Goal: Task Accomplishment & Management: Use online tool/utility

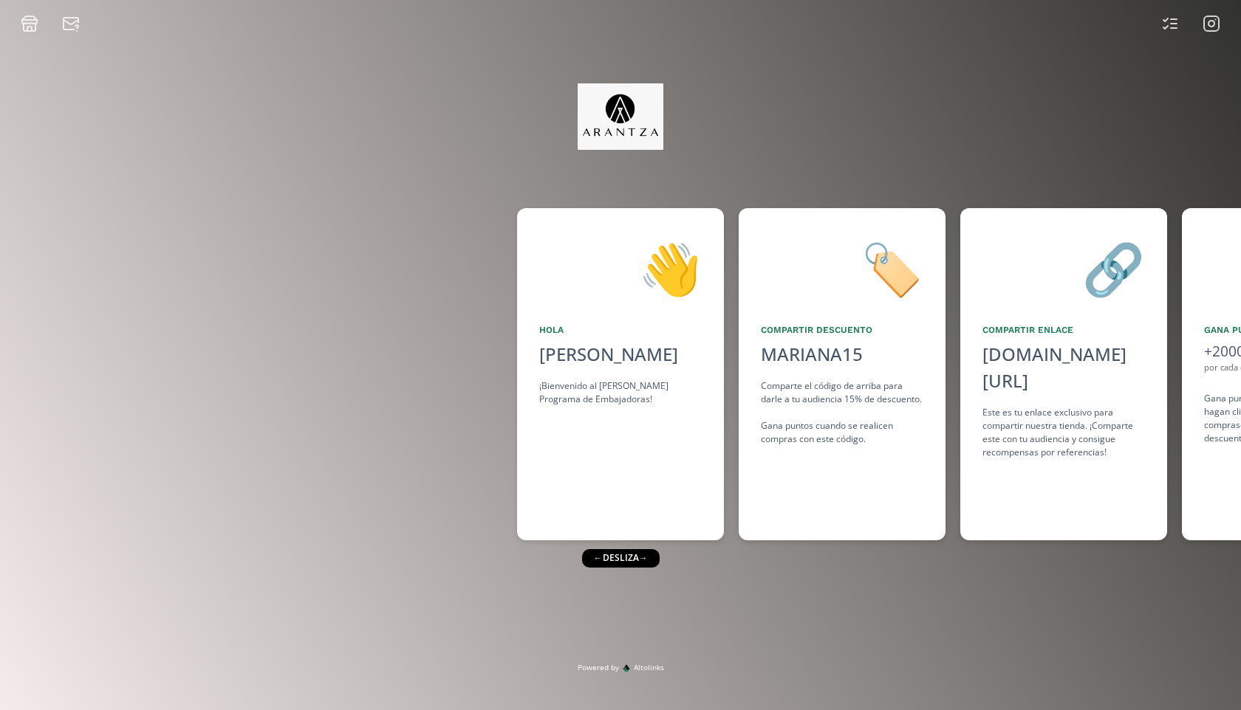
click at [963, 162] on div "👋 Hola Mariana Nevarez ¡Bienvenido al Arantza Programa de Embajadoras! 🏷️ Compa…" at bounding box center [620, 347] width 1241 height 630
click at [27, 27] on icon at bounding box center [29, 29] width 4 height 4
click at [71, 26] on icon at bounding box center [71, 24] width 18 height 18
click at [1176, 30] on icon at bounding box center [1170, 24] width 18 height 18
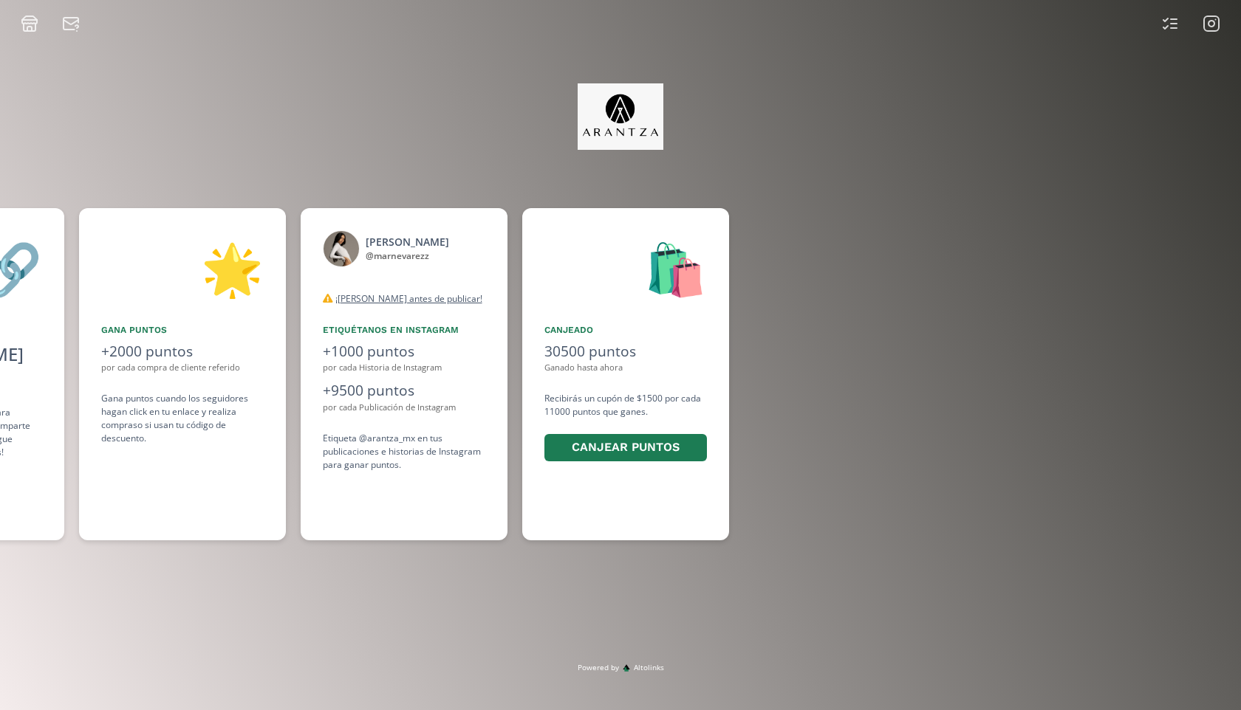
scroll to position [0, 1108]
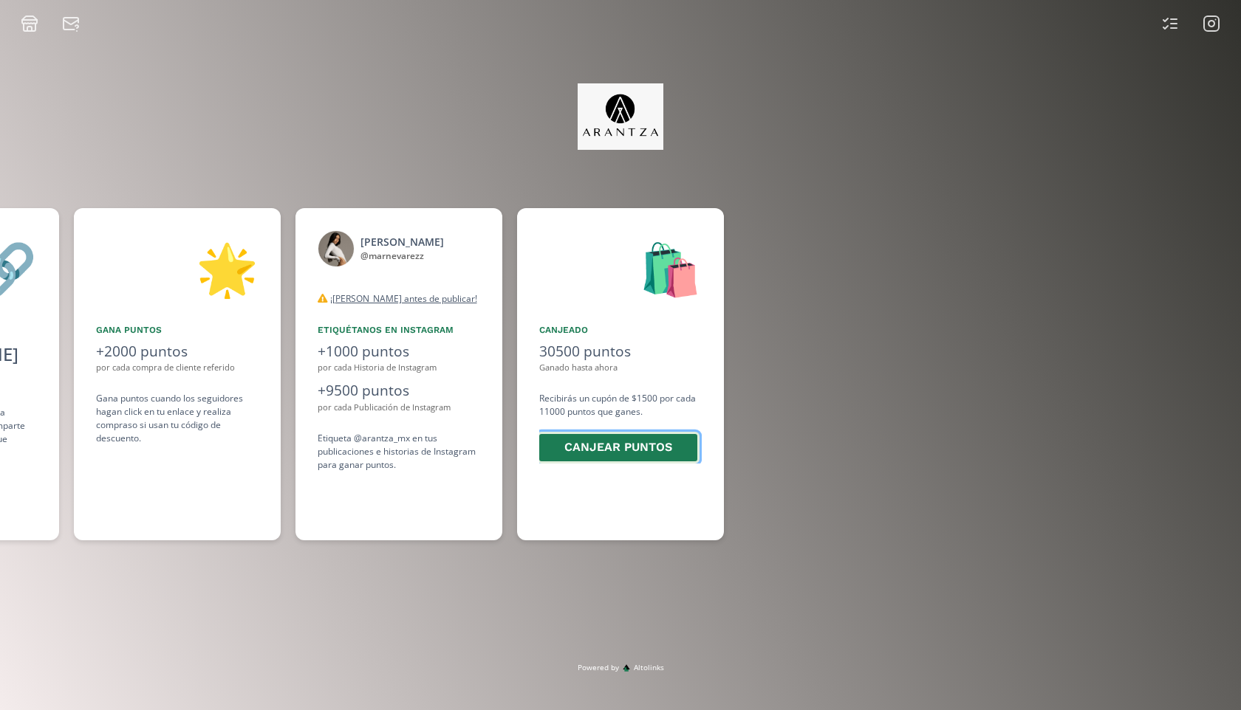
click at [639, 448] on button "Canjear puntos" at bounding box center [618, 448] width 162 height 32
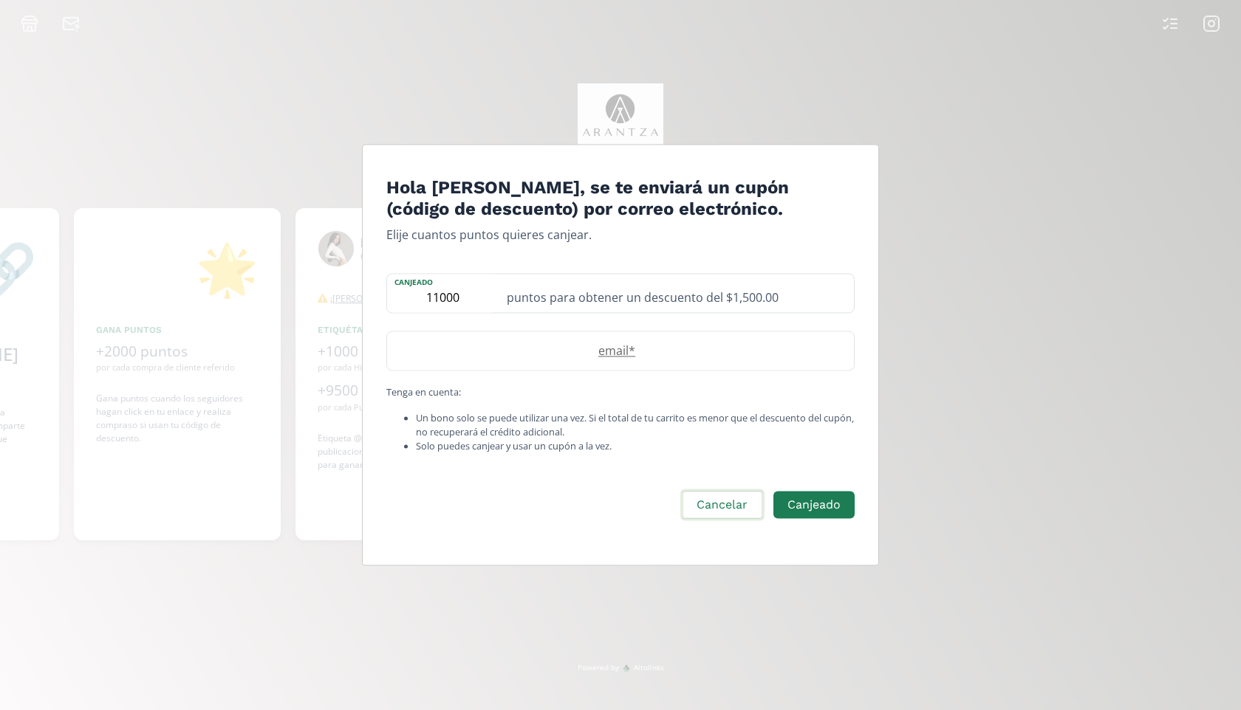
click at [719, 495] on button "Cancelar" at bounding box center [721, 506] width 83 height 32
